Goal: Information Seeking & Learning: Learn about a topic

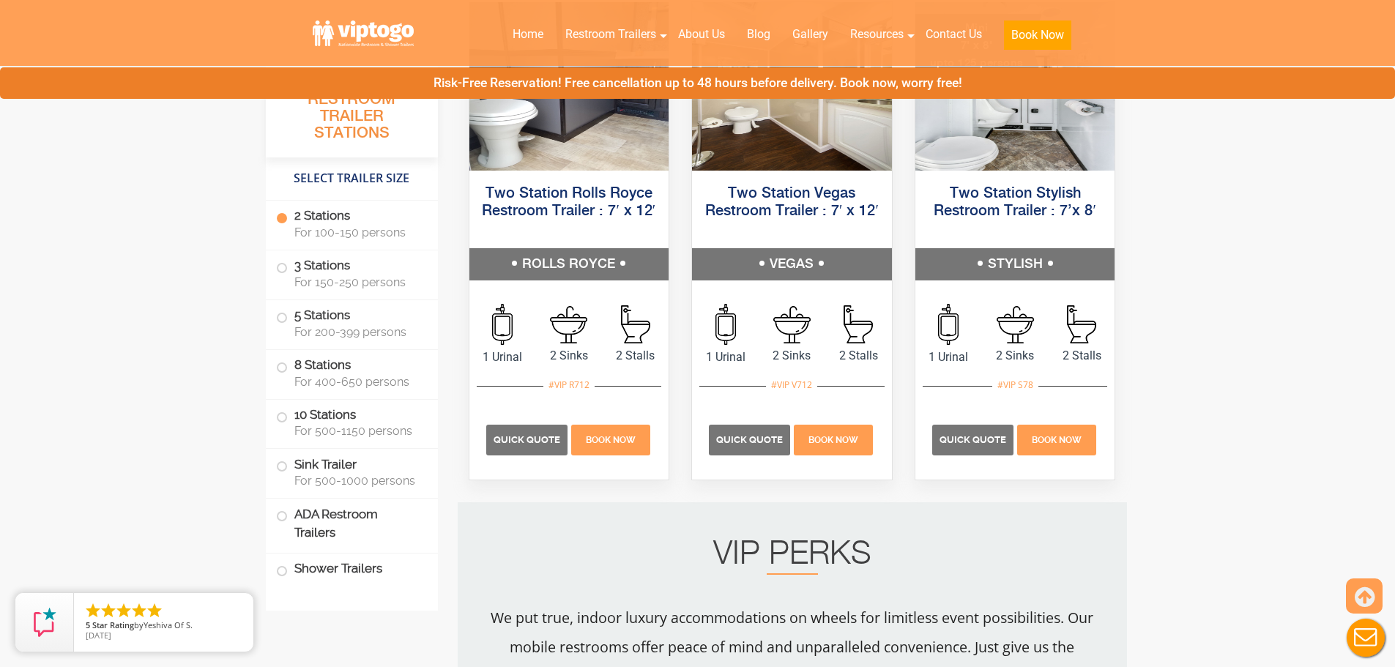
drag, startPoint x: 343, startPoint y: 567, endPoint x: 468, endPoint y: 537, distance: 128.2
click at [343, 567] on label "Shower Trailers" at bounding box center [352, 569] width 152 height 31
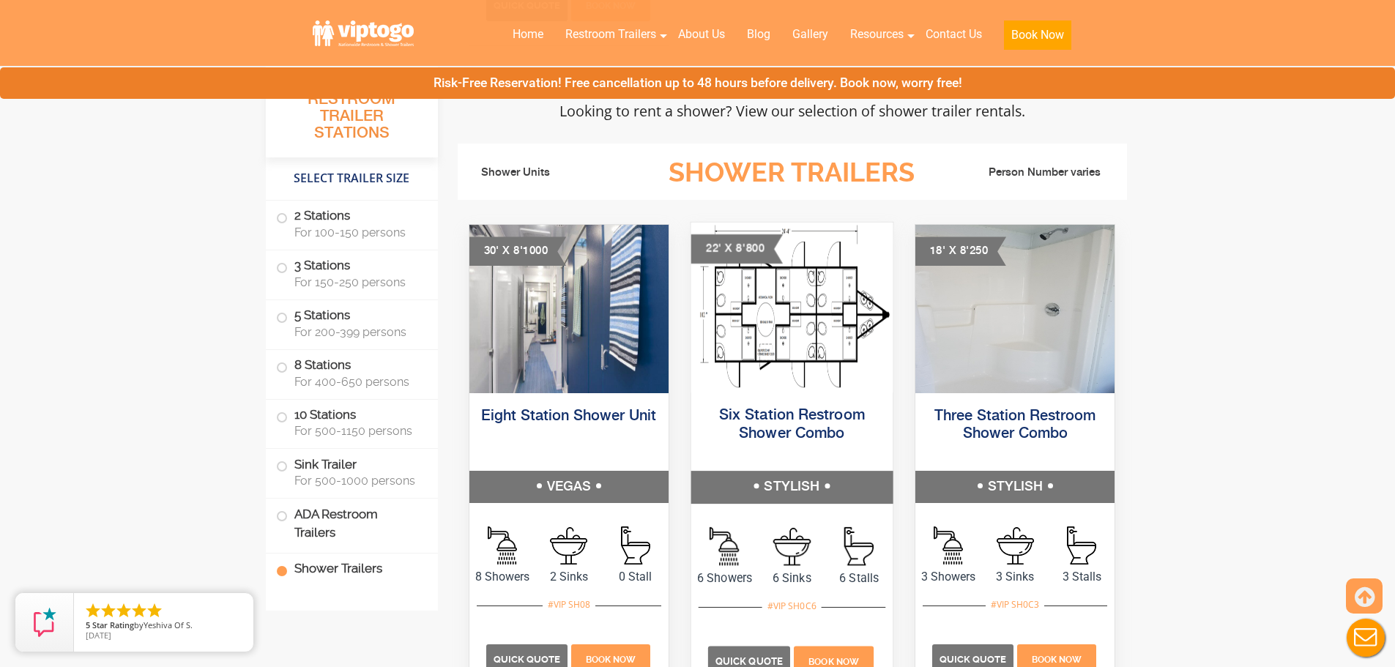
scroll to position [5638, 0]
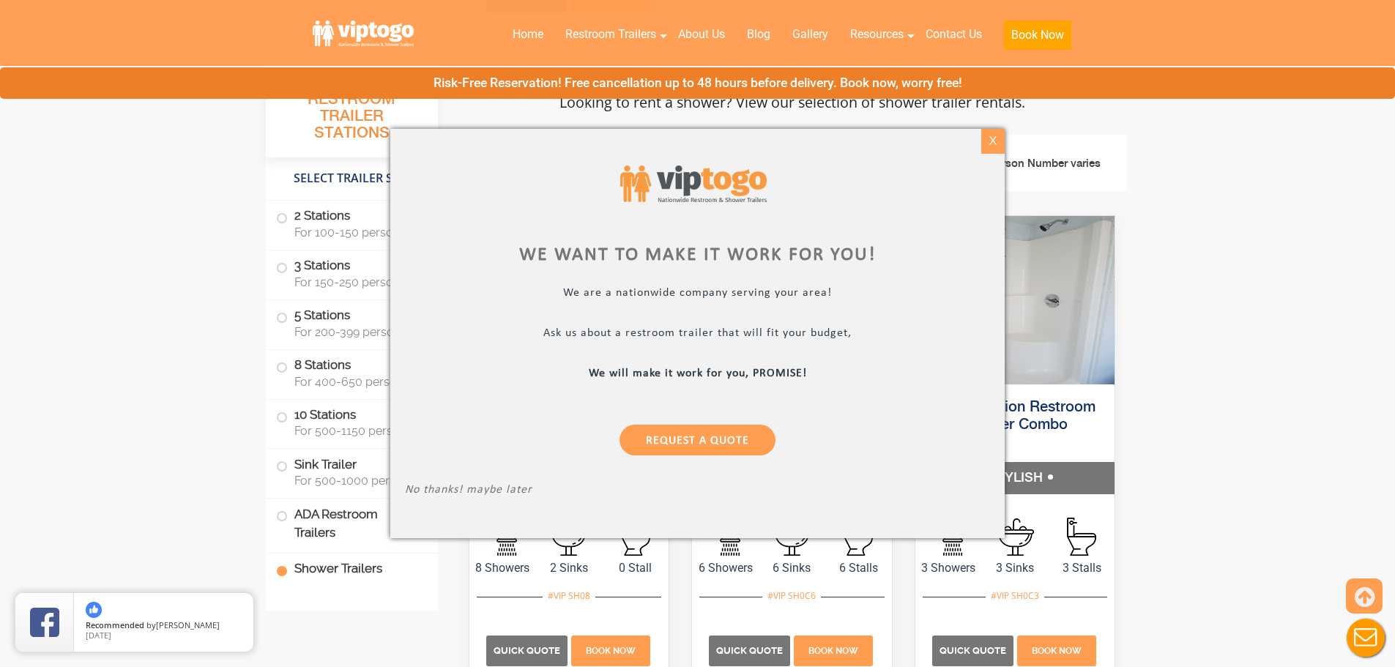
click at [995, 135] on div "X" at bounding box center [992, 141] width 23 height 25
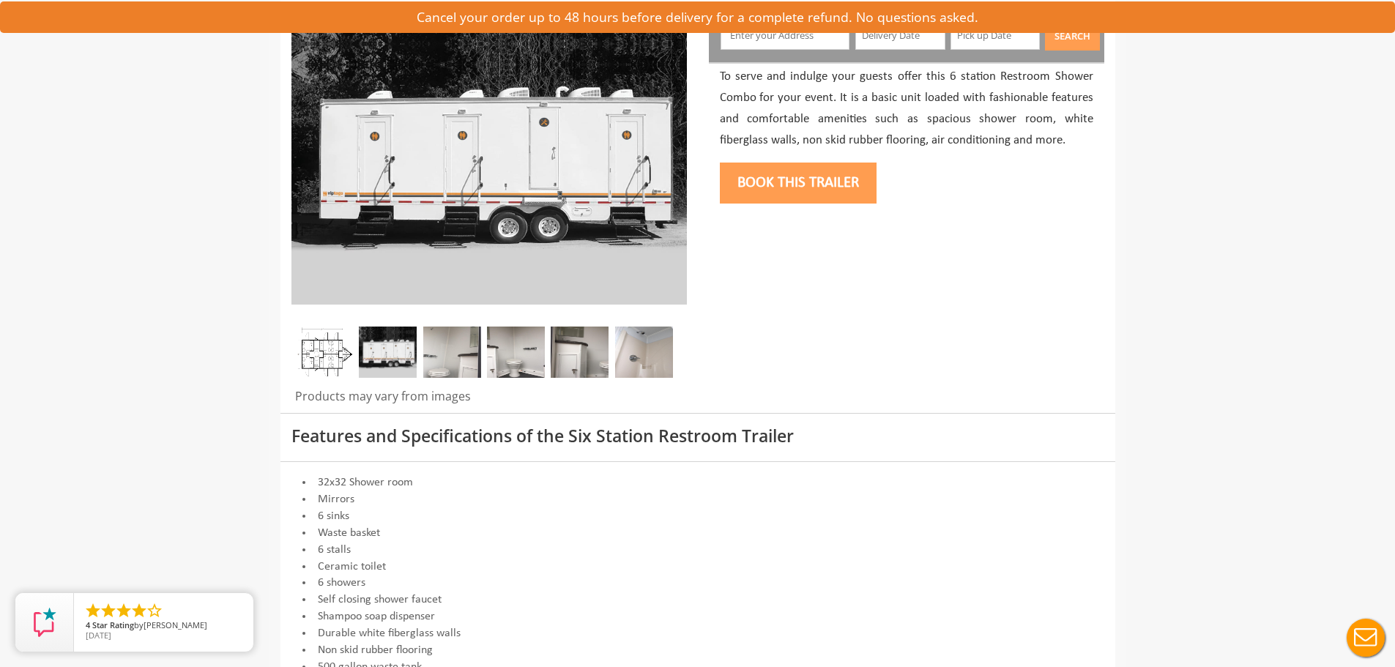
scroll to position [220, 0]
